Goal: Navigation & Orientation: Find specific page/section

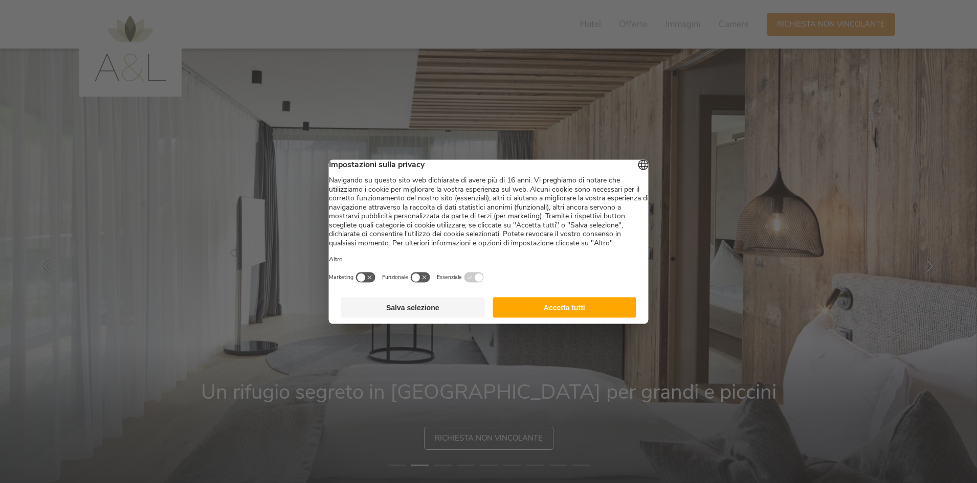
click at [627, 318] on button "Accetta tutti" at bounding box center [564, 307] width 144 height 20
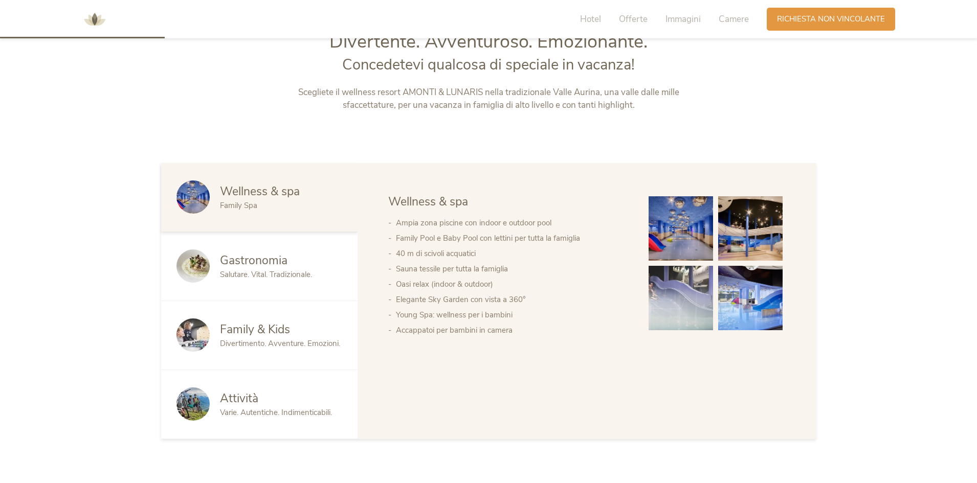
scroll to position [80, 0]
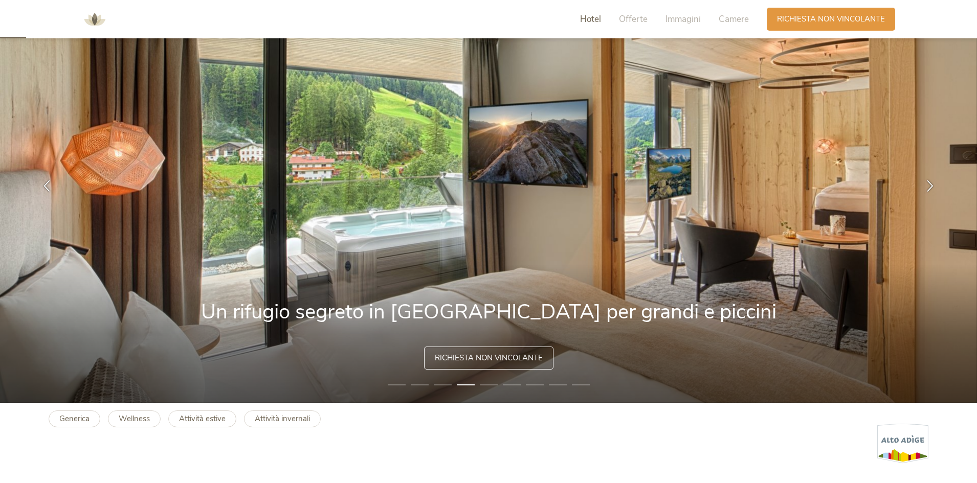
click at [593, 14] on span "Hotel" at bounding box center [590, 19] width 21 height 12
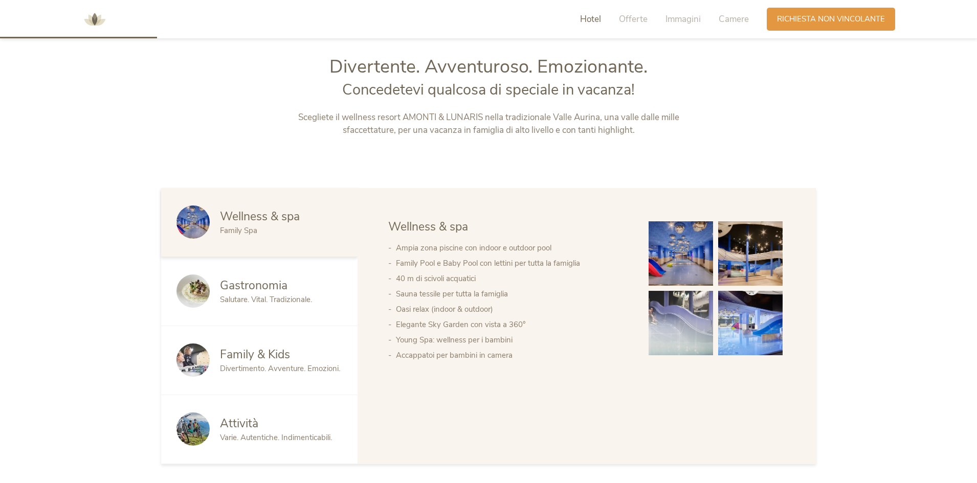
scroll to position [519, 0]
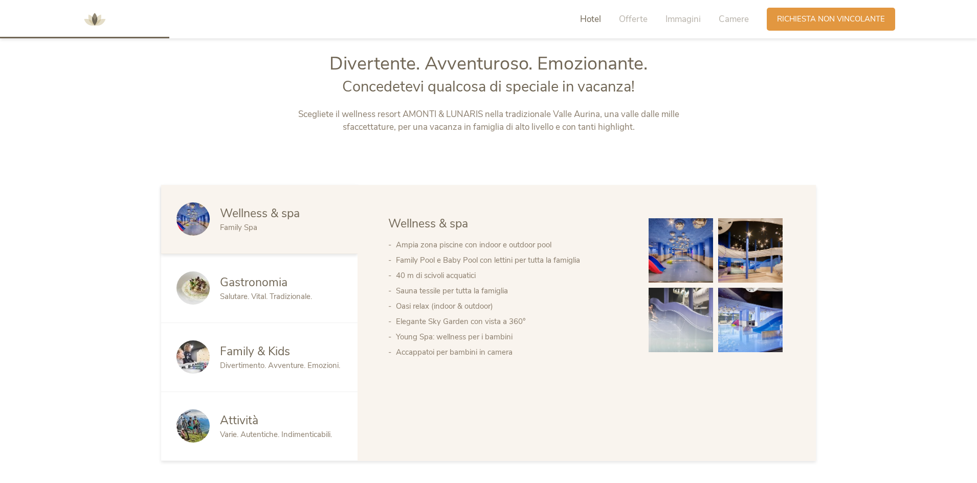
click at [295, 293] on span "Salutare. Vital. Tradizionale." at bounding box center [266, 296] width 92 height 10
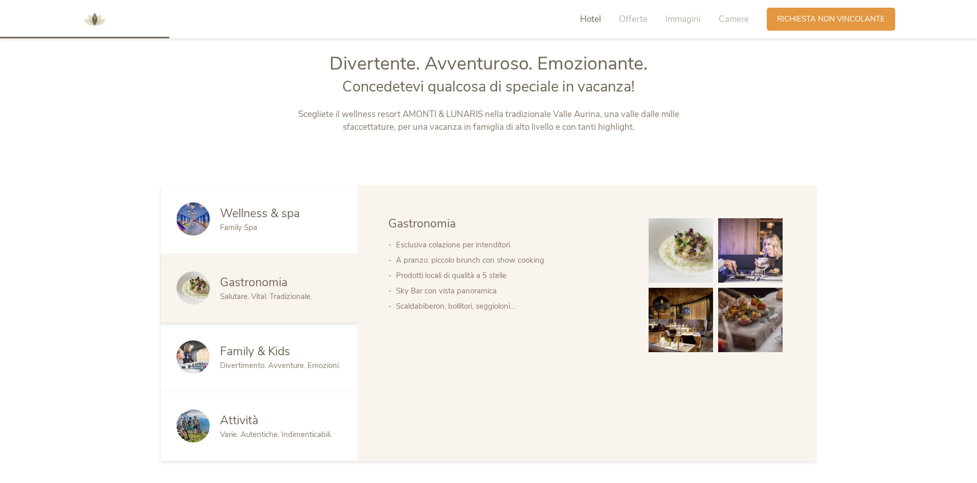
click at [294, 329] on div "Family & Kids Divertimento. Avventure. Emozioni." at bounding box center [259, 357] width 196 height 69
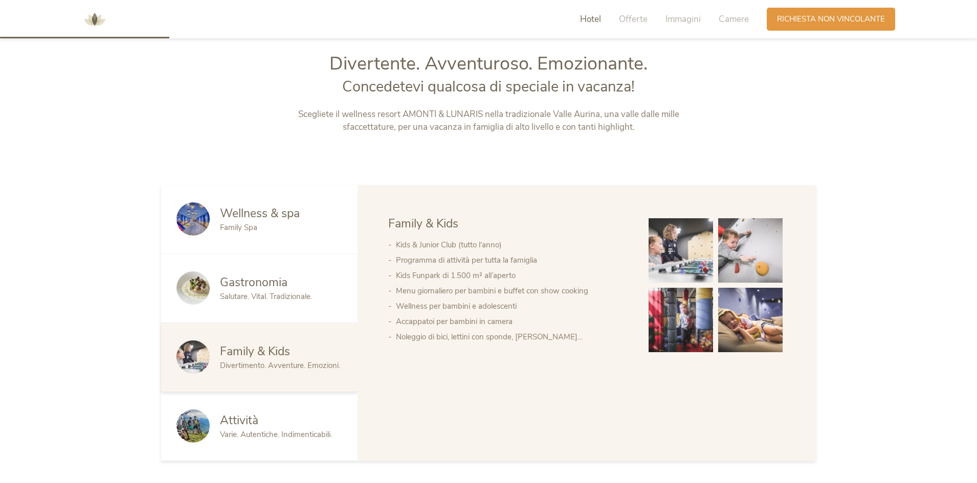
click at [282, 235] on div "Wellness & spa Family Spa" at bounding box center [259, 219] width 196 height 69
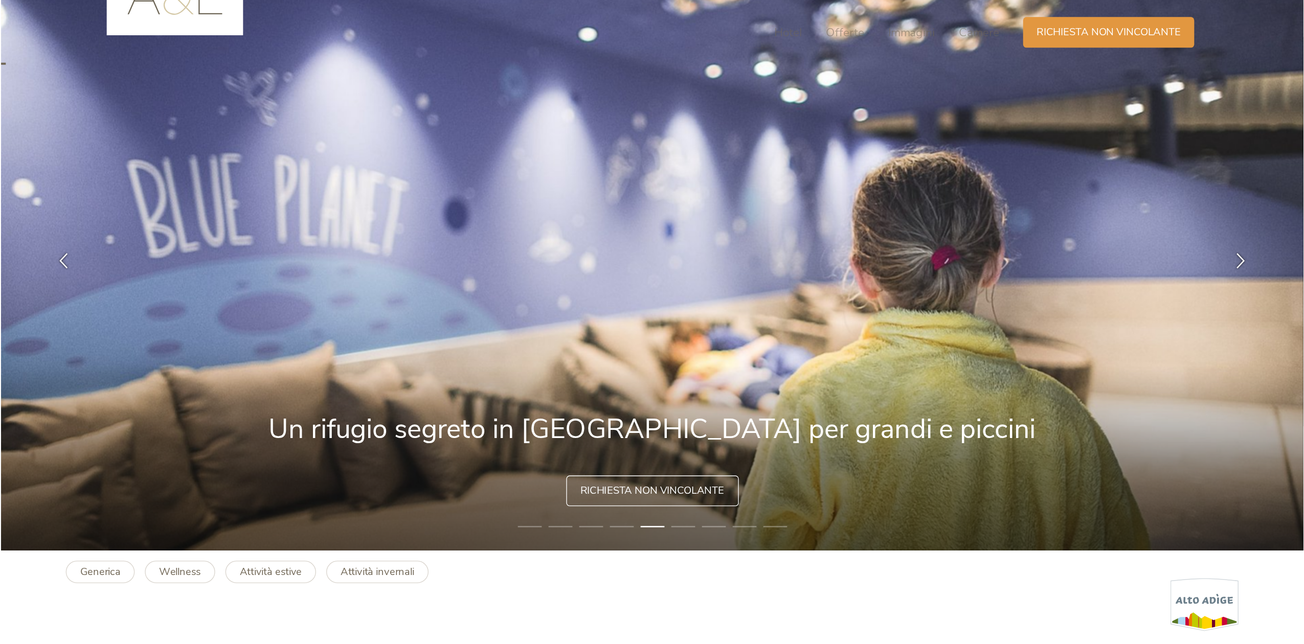
scroll to position [0, 0]
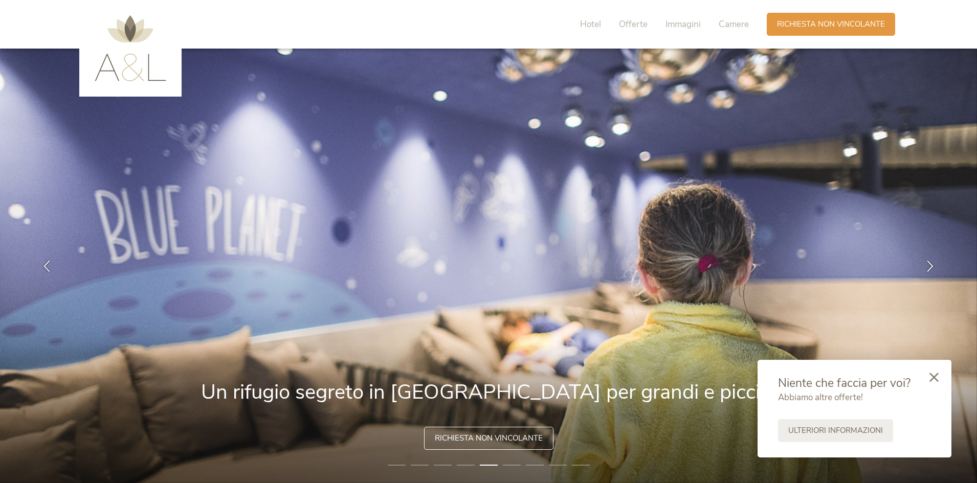
click at [147, 78] on img at bounding box center [131, 48] width 72 height 66
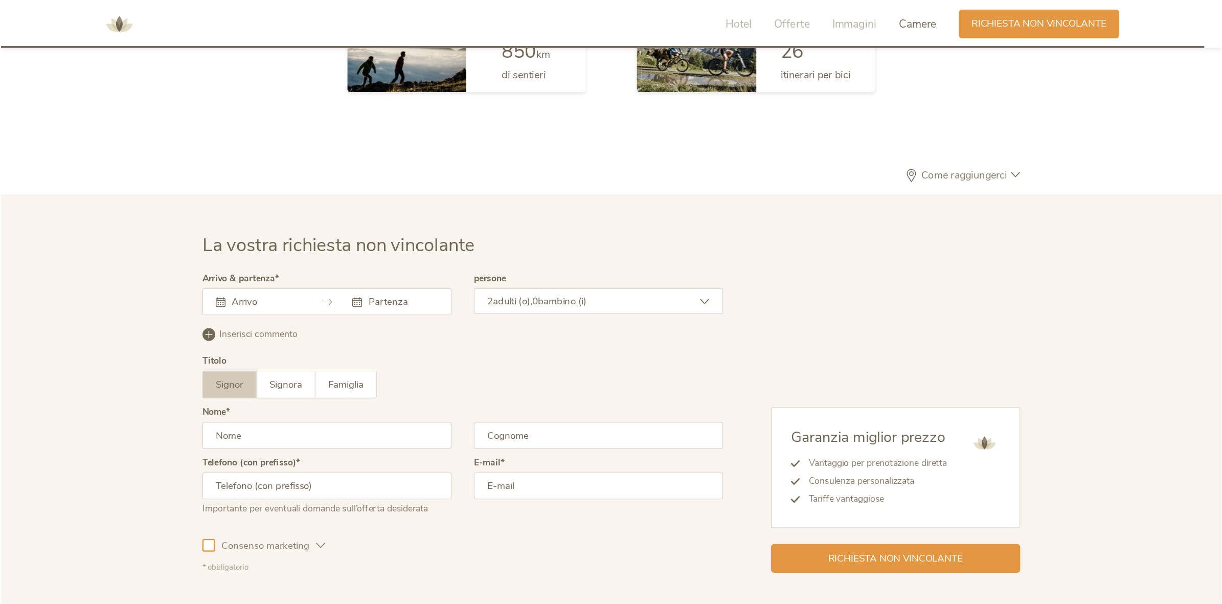
scroll to position [2864, 0]
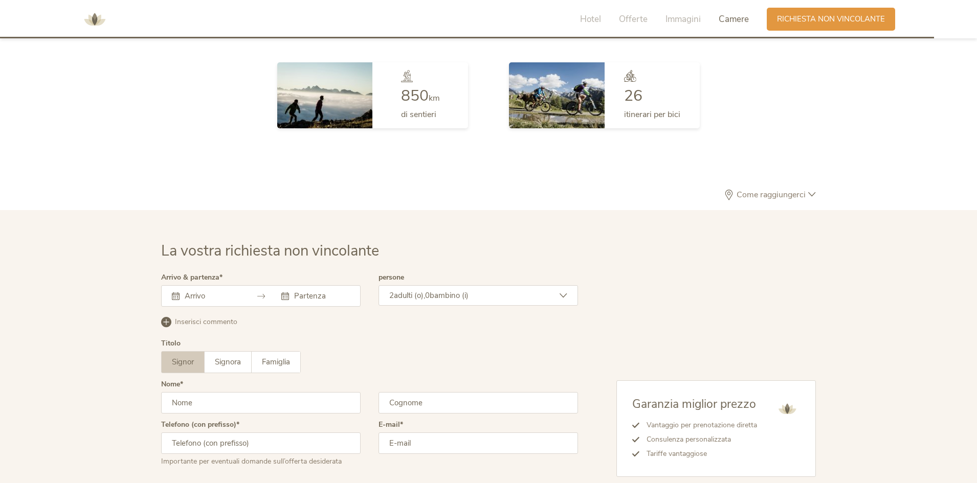
click at [772, 192] on span "Come raggiungerci" at bounding box center [771, 195] width 74 height 8
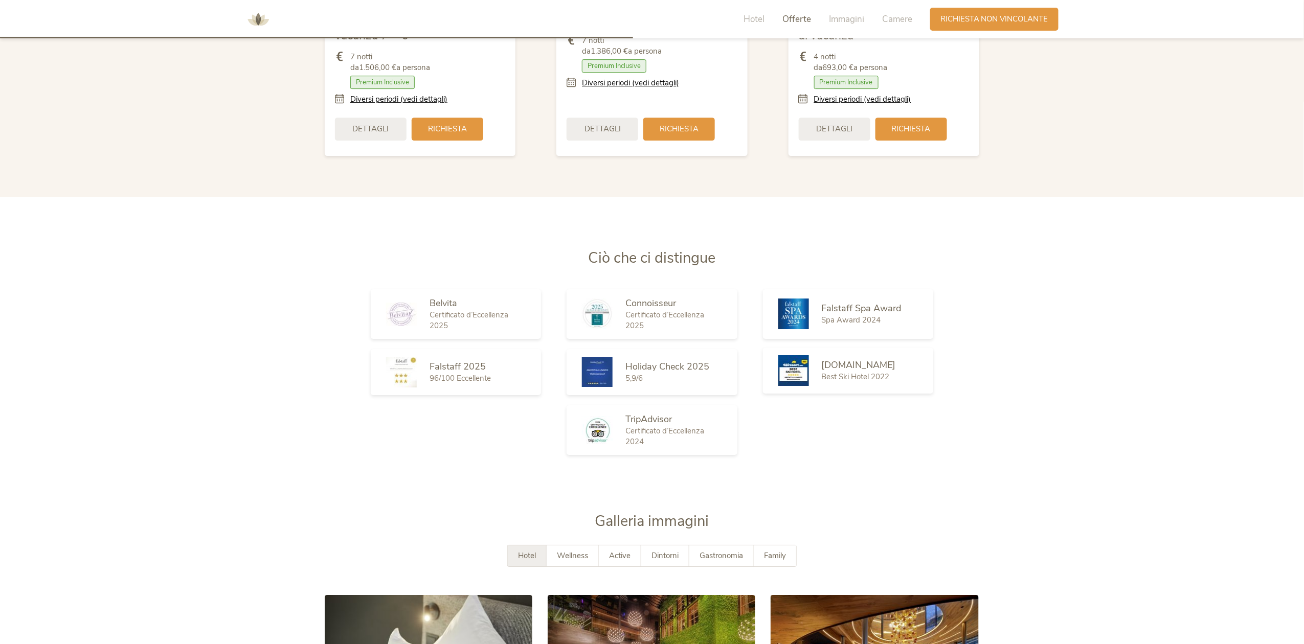
scroll to position [1315, 0]
